Goal: Register for event/course

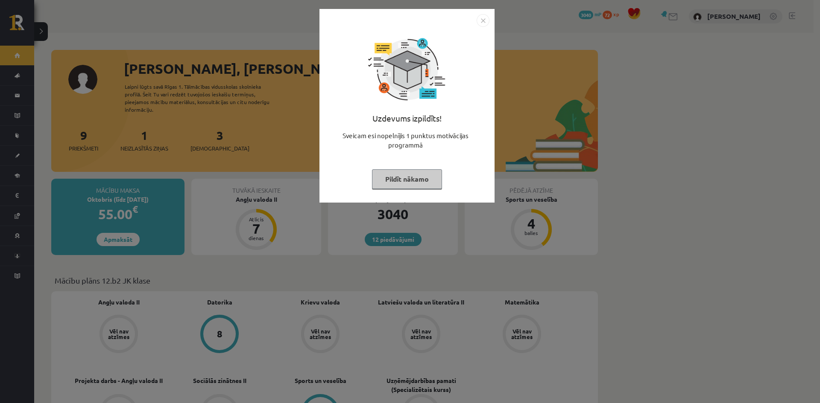
click at [485, 15] on img "Close" at bounding box center [482, 20] width 13 height 13
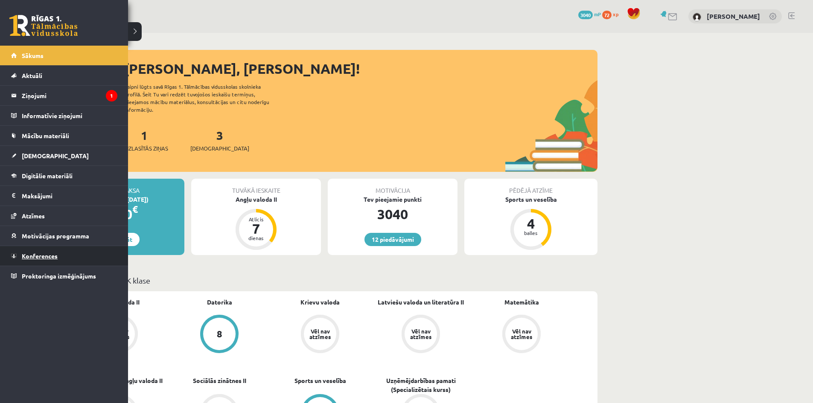
click at [63, 257] on link "Konferences" at bounding box center [64, 256] width 106 height 20
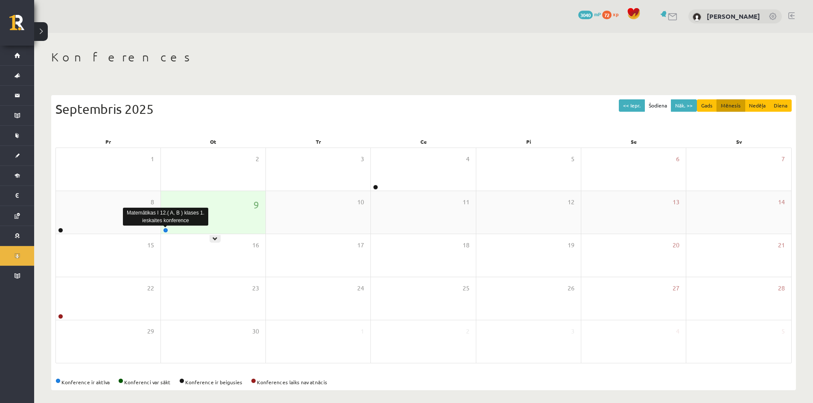
click at [164, 232] on link at bounding box center [165, 230] width 5 height 5
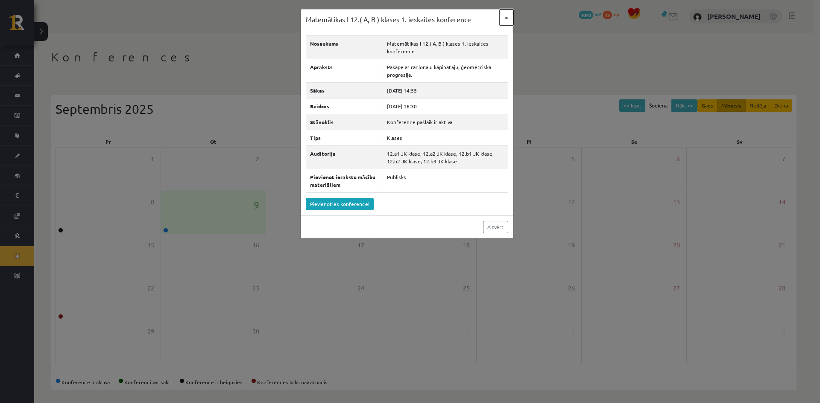
click at [503, 23] on button "×" at bounding box center [507, 17] width 14 height 16
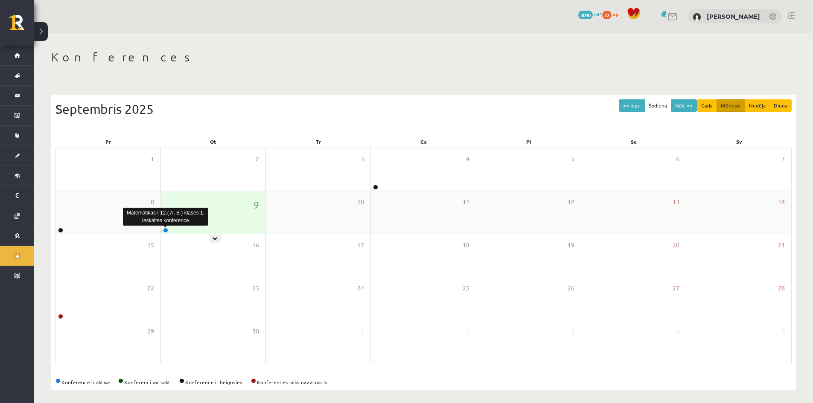
click at [165, 230] on link at bounding box center [165, 230] width 5 height 5
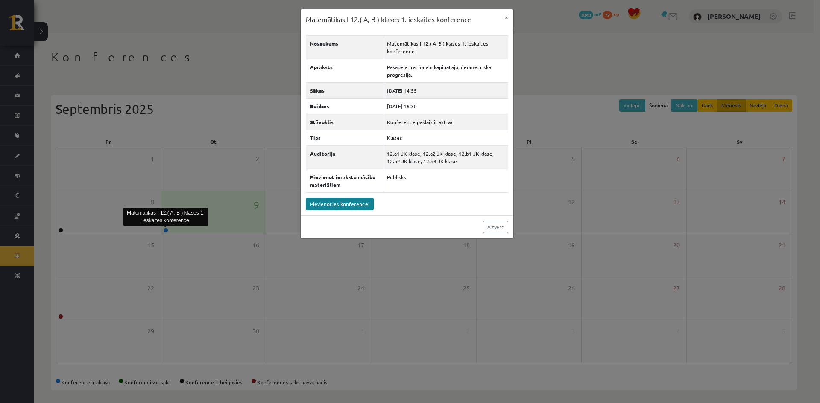
click at [327, 197] on div "Nosaukums Matemātikas I 12.( A, B ) klases 1. ieskaites konference Apraksts Pak…" at bounding box center [407, 122] width 213 height 185
click at [328, 202] on link "Pievienoties konferencei" at bounding box center [340, 204] width 68 height 12
